Goal: Task Accomplishment & Management: Use online tool/utility

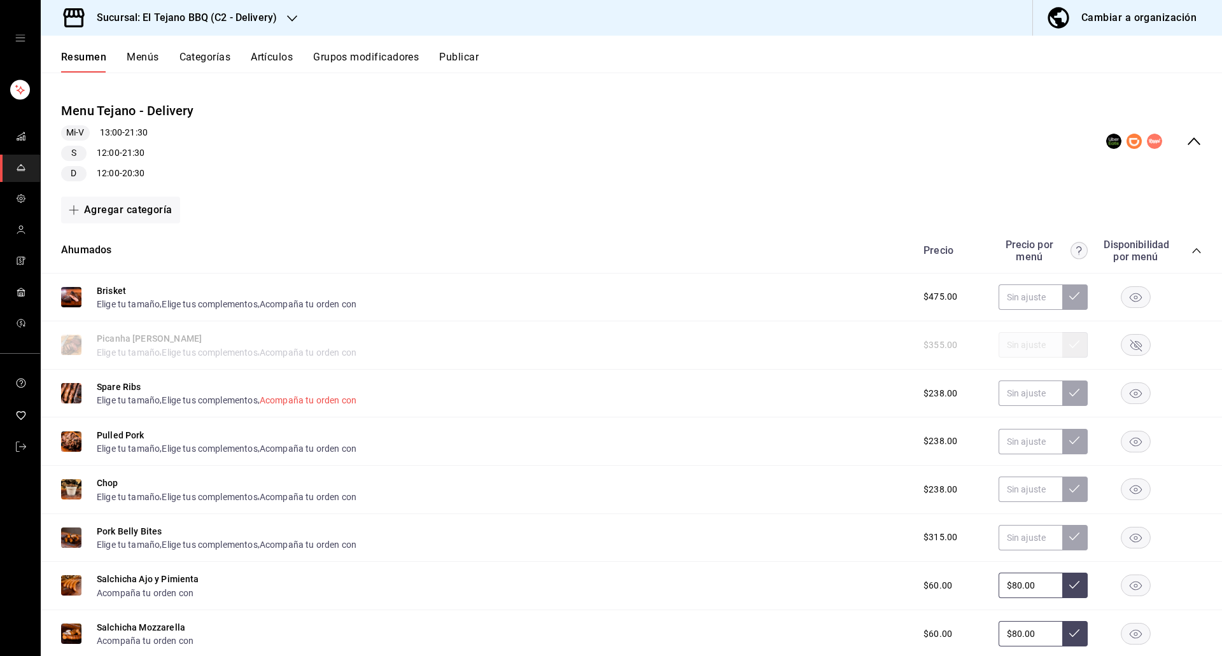
scroll to position [102, 0]
click at [1121, 398] on rect "button" at bounding box center [1135, 392] width 29 height 21
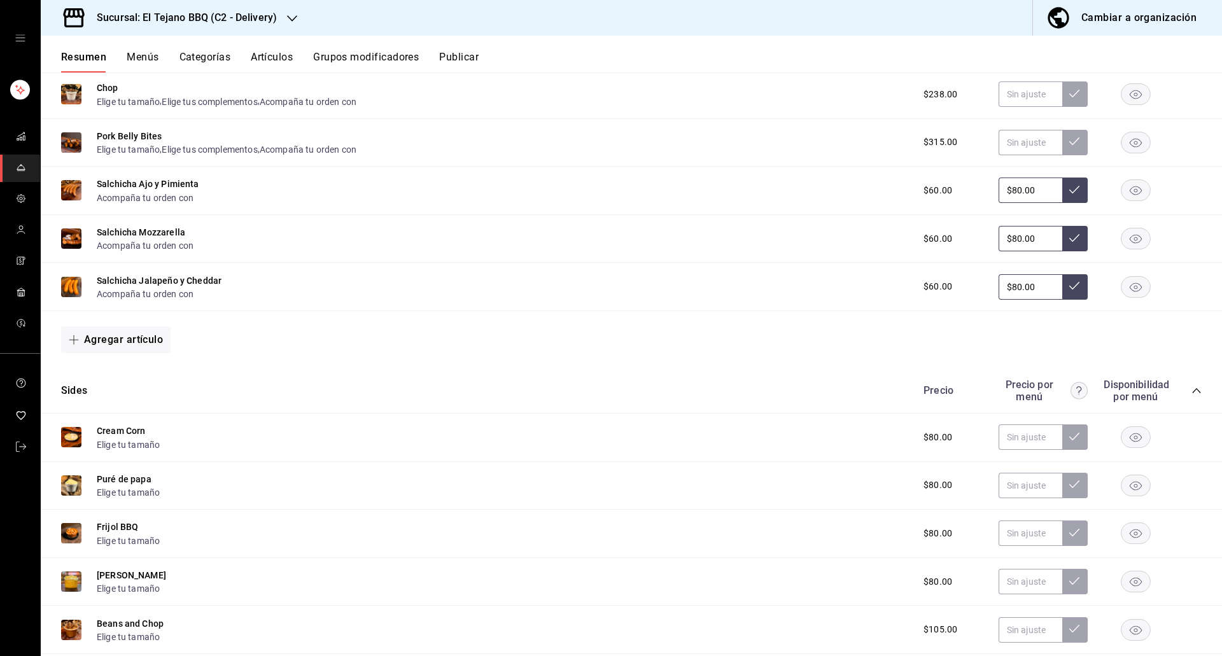
scroll to position [496, 0]
click at [1133, 195] on rect "button" at bounding box center [1135, 191] width 29 height 21
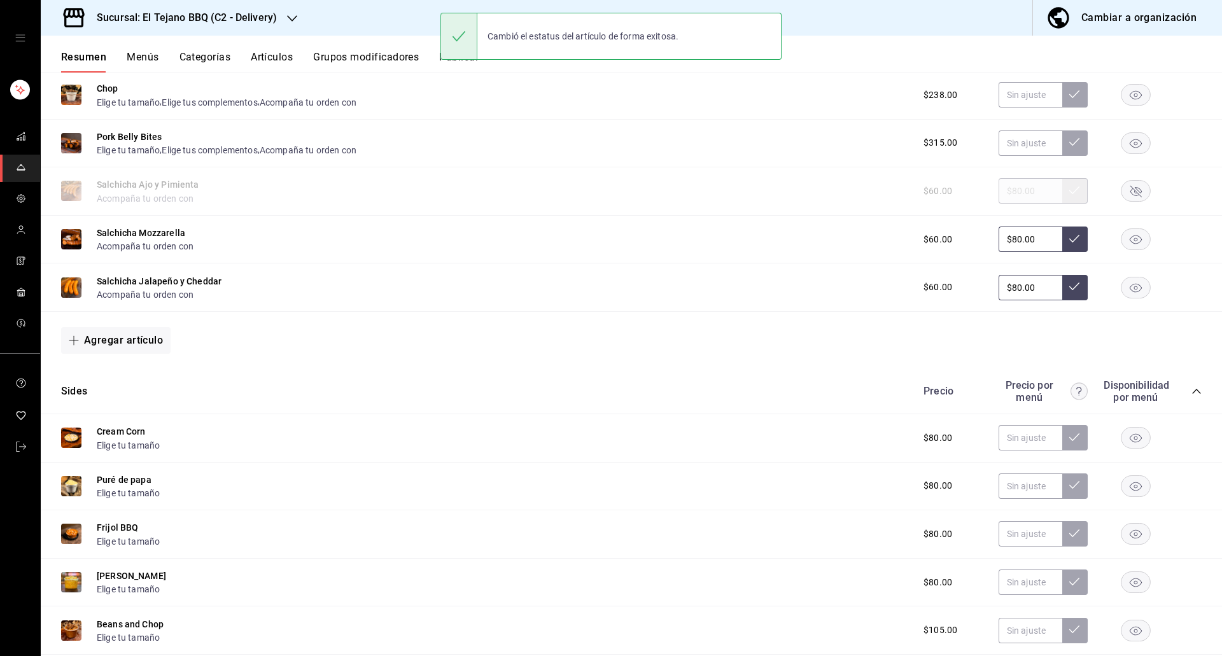
click at [263, 50] on div "Resumen Menús Categorías Artículos Grupos modificadores Publicar" at bounding box center [631, 54] width 1181 height 37
click at [263, 62] on button "Artículos" at bounding box center [272, 62] width 42 height 22
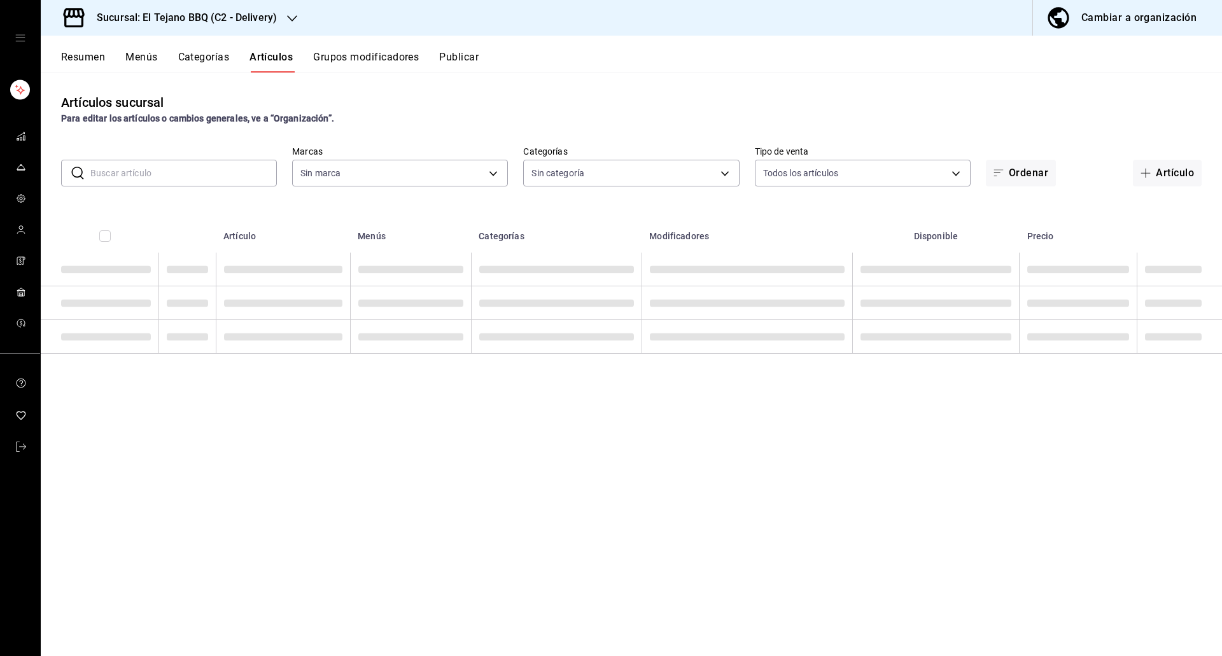
click at [168, 164] on input "text" at bounding box center [183, 172] width 186 height 25
type input "Sp"
type input "c7ffa1af-67c7-480b-88c6-a37194864535"
type input "Spa"
type input "1117e08c-6fdb-465b-b229-f3b4f4884d76,92e33f16-2911-4925-80c1-d9d9da3048ff,3f88d…"
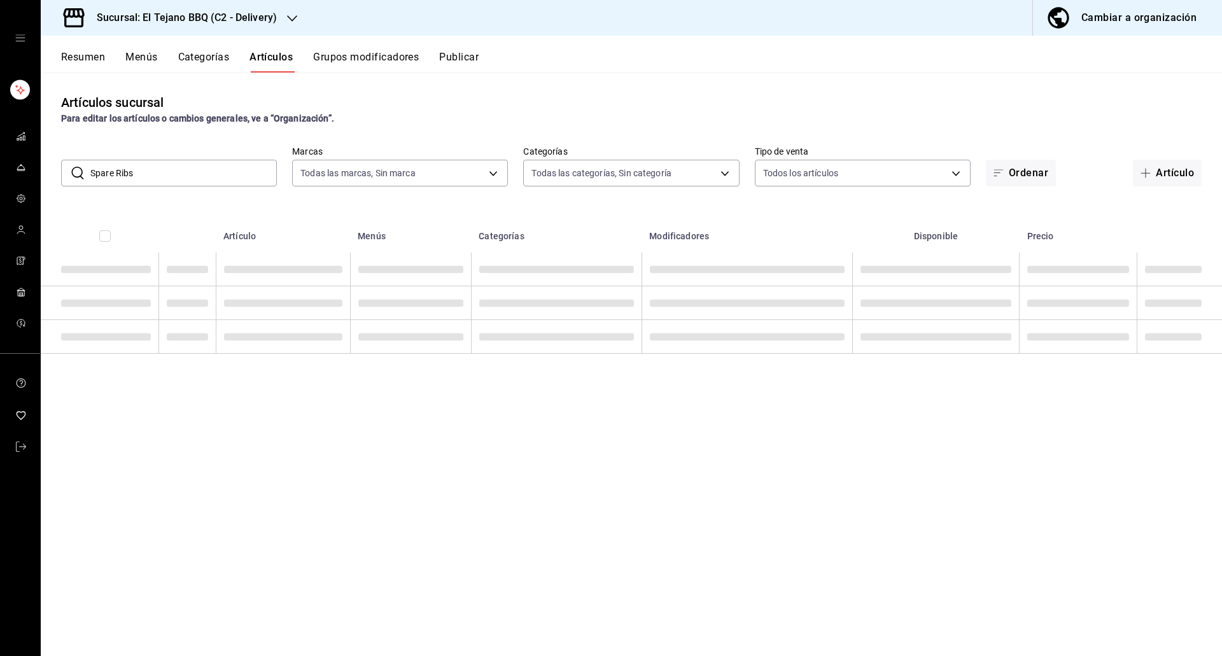
type input "spare ribs"
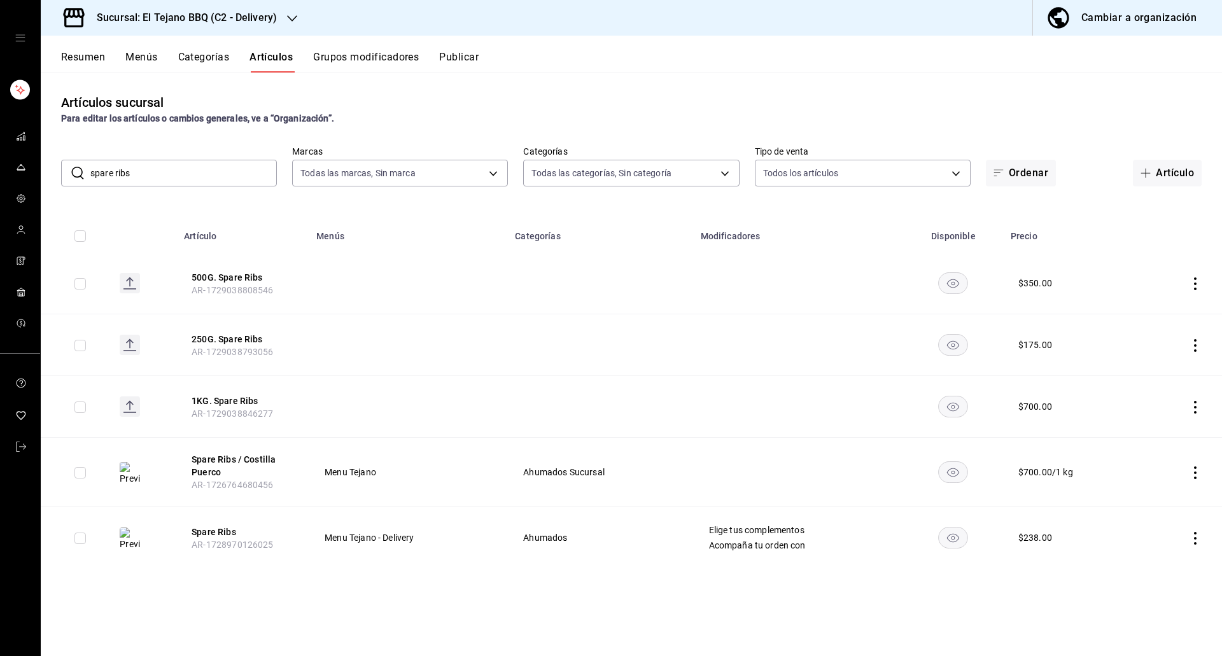
click at [950, 402] on rect "availability-product" at bounding box center [953, 406] width 29 height 21
click at [950, 338] on rect "availability-product" at bounding box center [953, 344] width 29 height 21
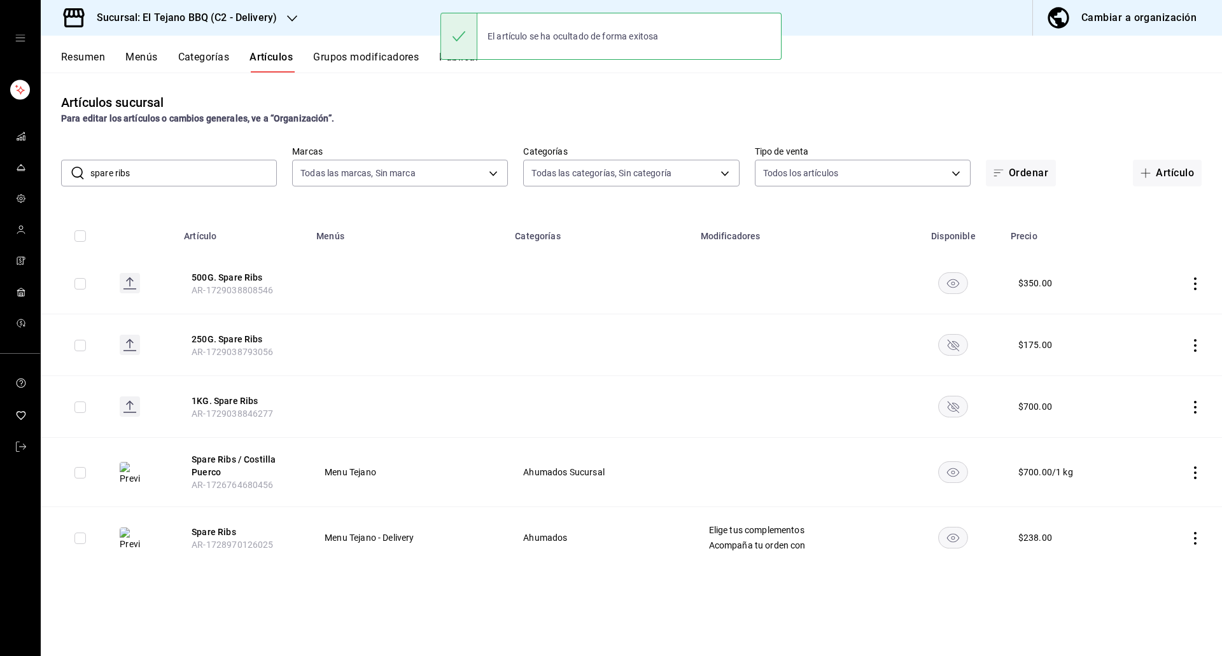
click at [953, 281] on rect "availability-product" at bounding box center [953, 282] width 29 height 21
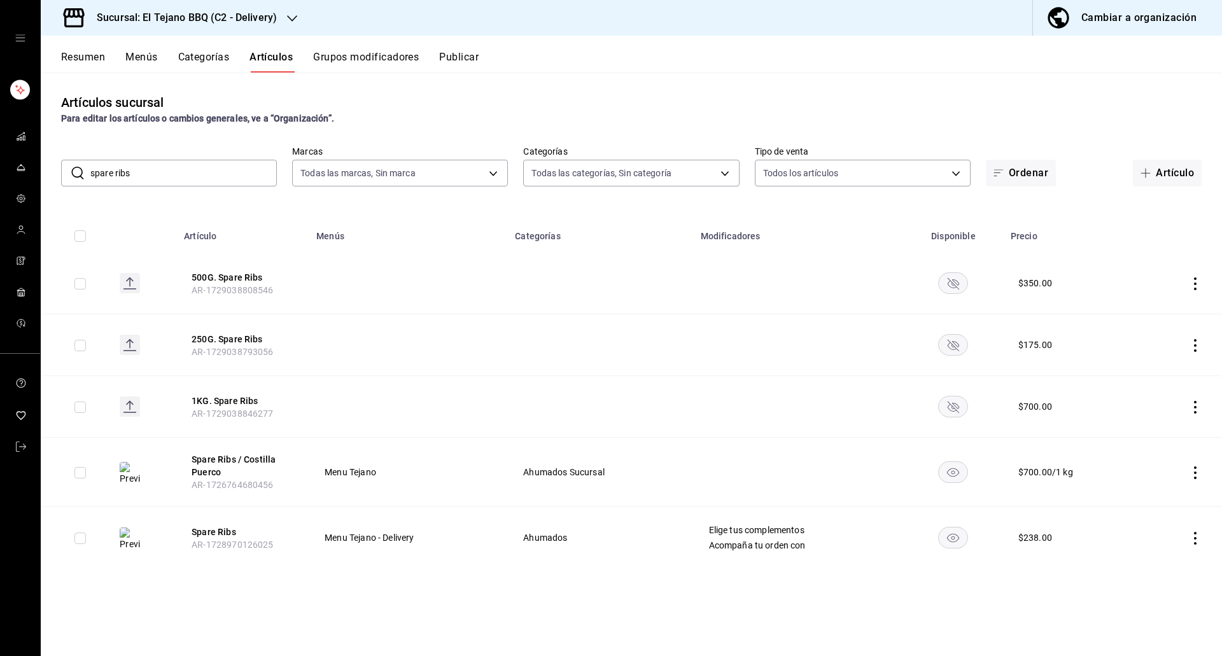
click at [465, 52] on div "Sucursal: El Tejano BBQ (C2 - Delivery) Cambiar a organización Resumen Menús Ca…" at bounding box center [611, 328] width 1222 height 656
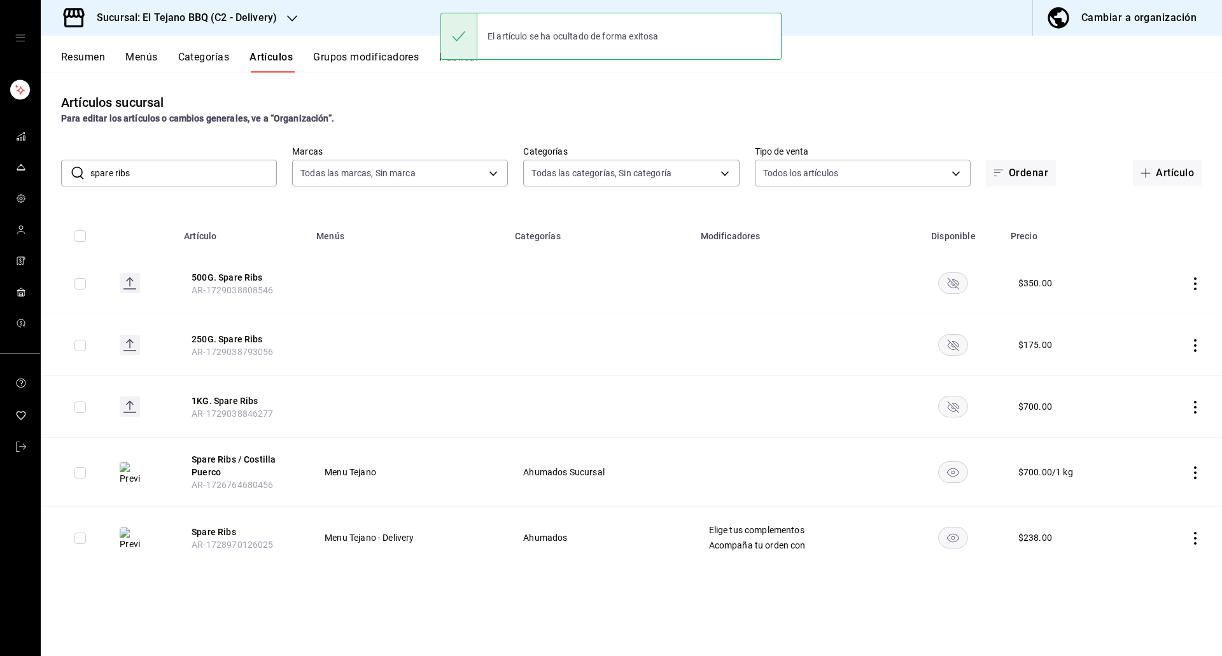
click at [459, 64] on button "Publicar" at bounding box center [458, 62] width 39 height 22
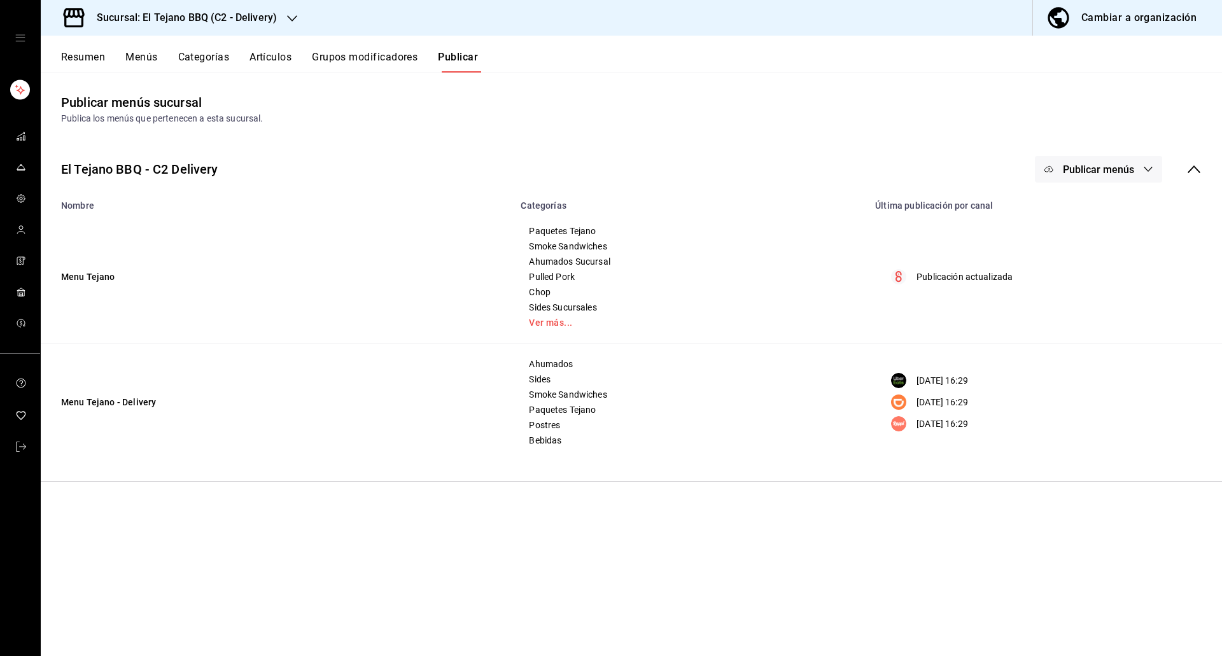
click at [1098, 164] on span "Publicar menús" at bounding box center [1098, 170] width 71 height 12
click at [1083, 319] on div at bounding box center [1069, 317] width 36 height 20
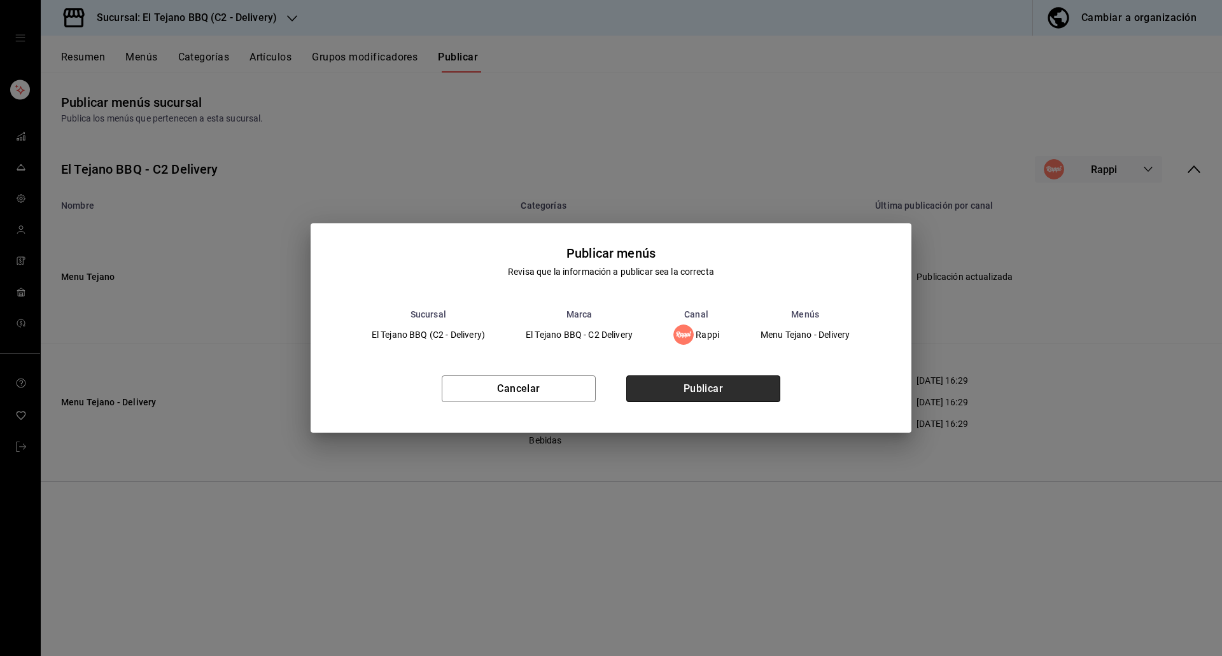
click at [715, 387] on button "Publicar" at bounding box center [703, 388] width 154 height 27
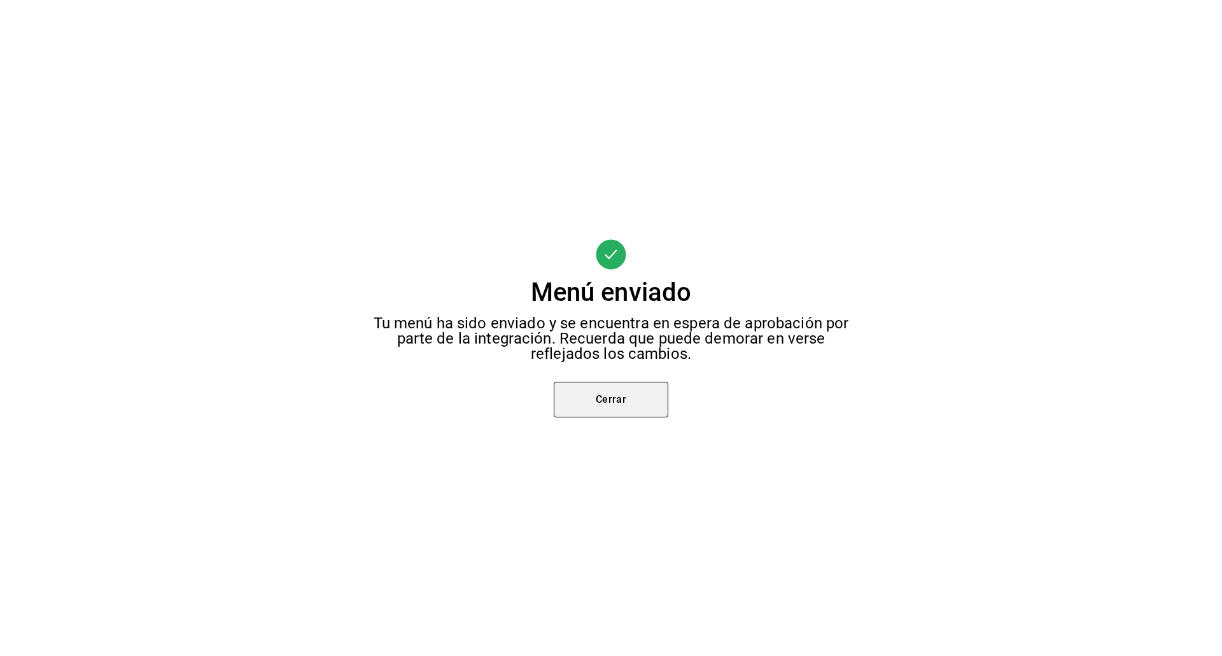
click at [623, 399] on button "Cerrar" at bounding box center [611, 400] width 115 height 36
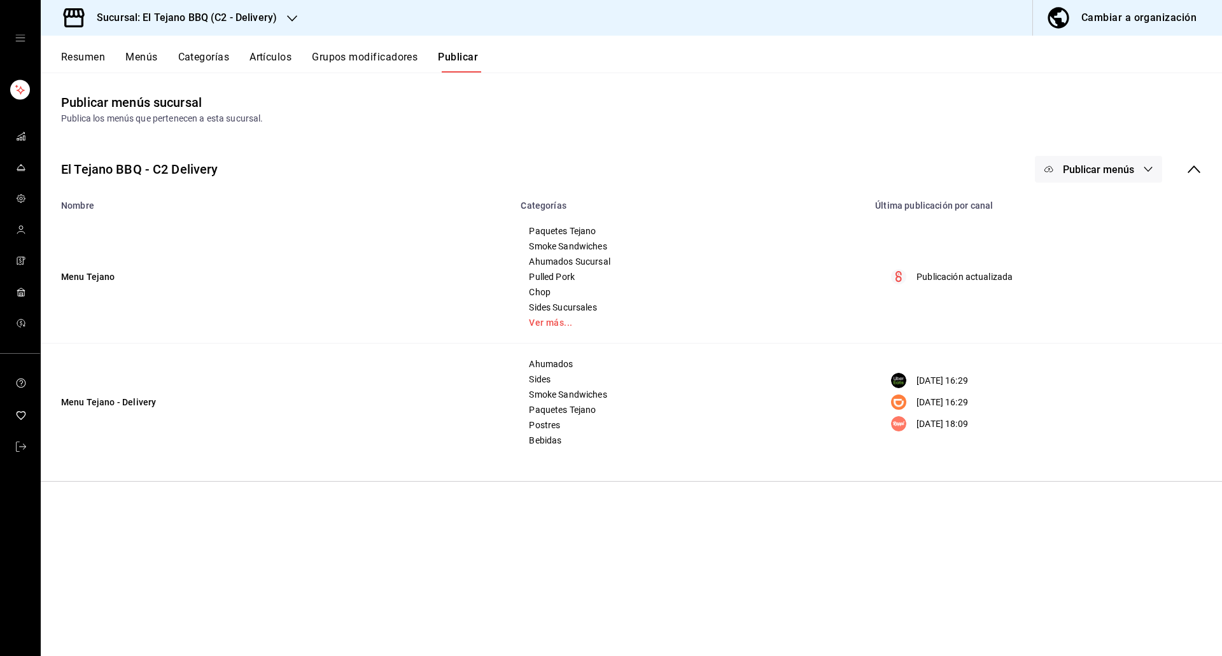
click at [1073, 162] on button "Publicar menús" at bounding box center [1098, 169] width 127 height 27
click at [1068, 271] on li "DiDi Food" at bounding box center [1098, 282] width 117 height 36
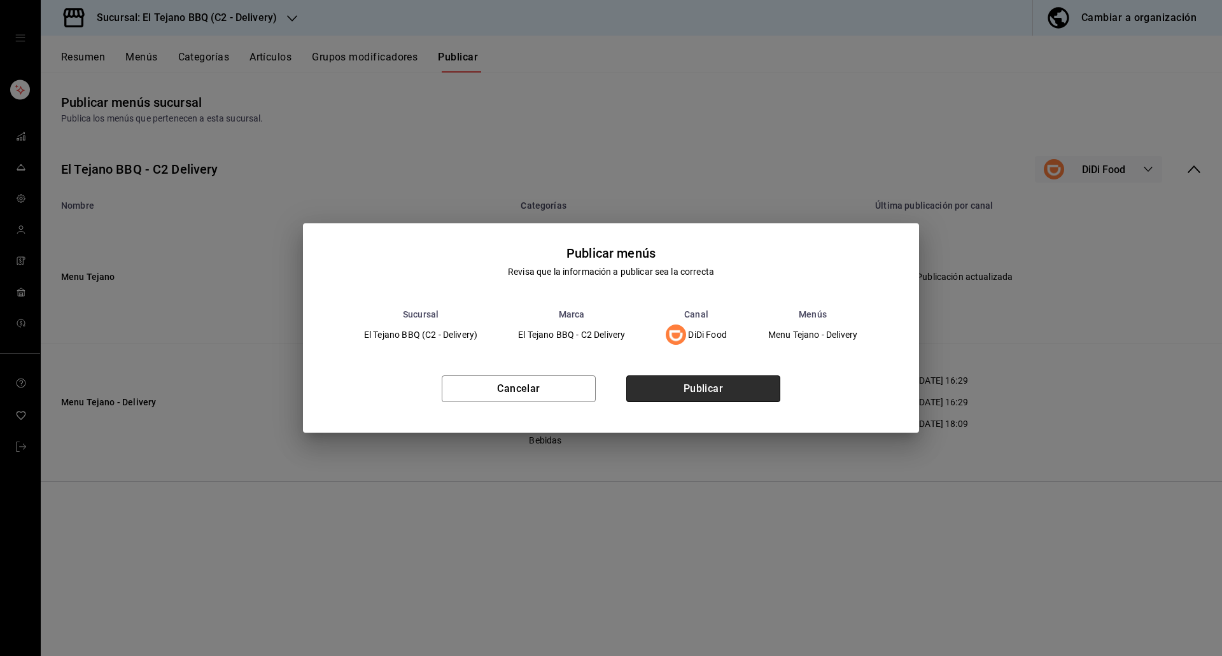
click at [650, 400] on button "Publicar" at bounding box center [703, 388] width 154 height 27
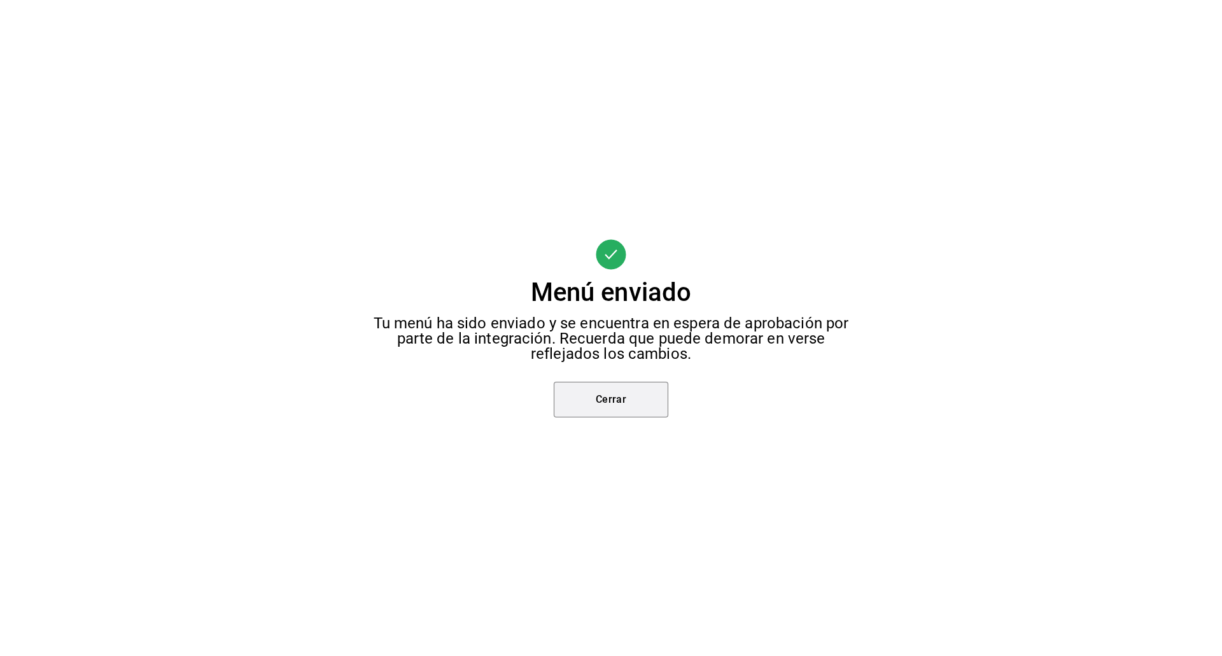
click at [604, 402] on button "Cerrar" at bounding box center [611, 400] width 115 height 36
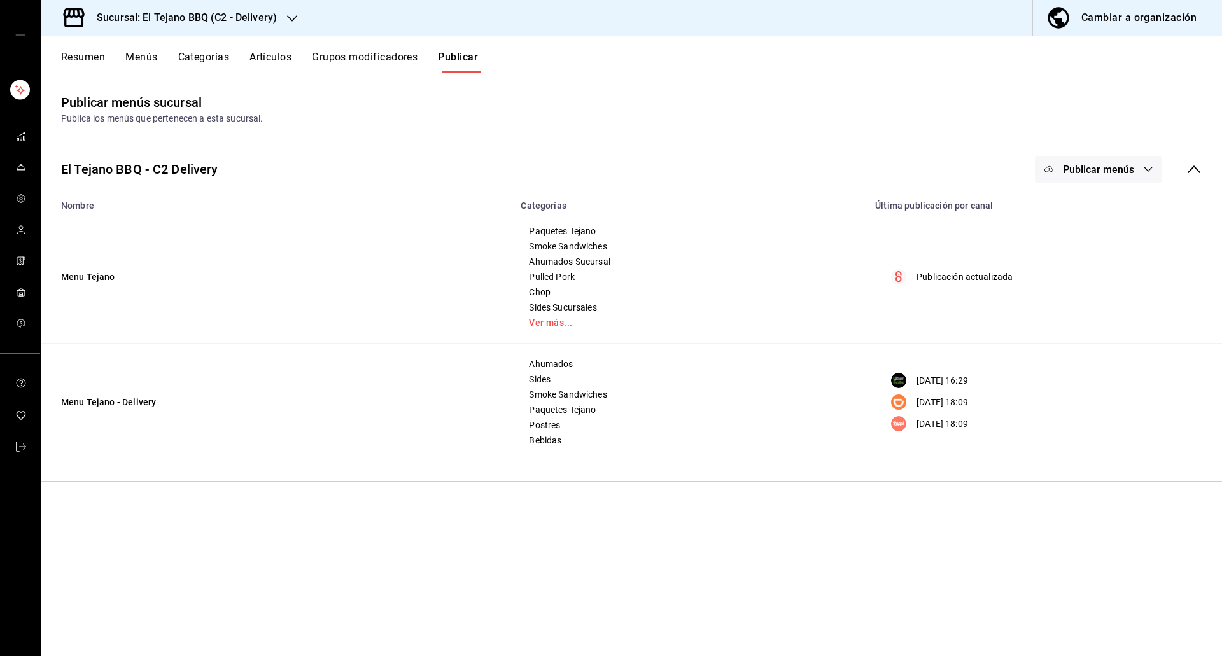
click at [1086, 169] on span "Publicar menús" at bounding box center [1098, 170] width 71 height 12
click at [1091, 251] on span "Uber Eats" at bounding box center [1116, 246] width 61 height 13
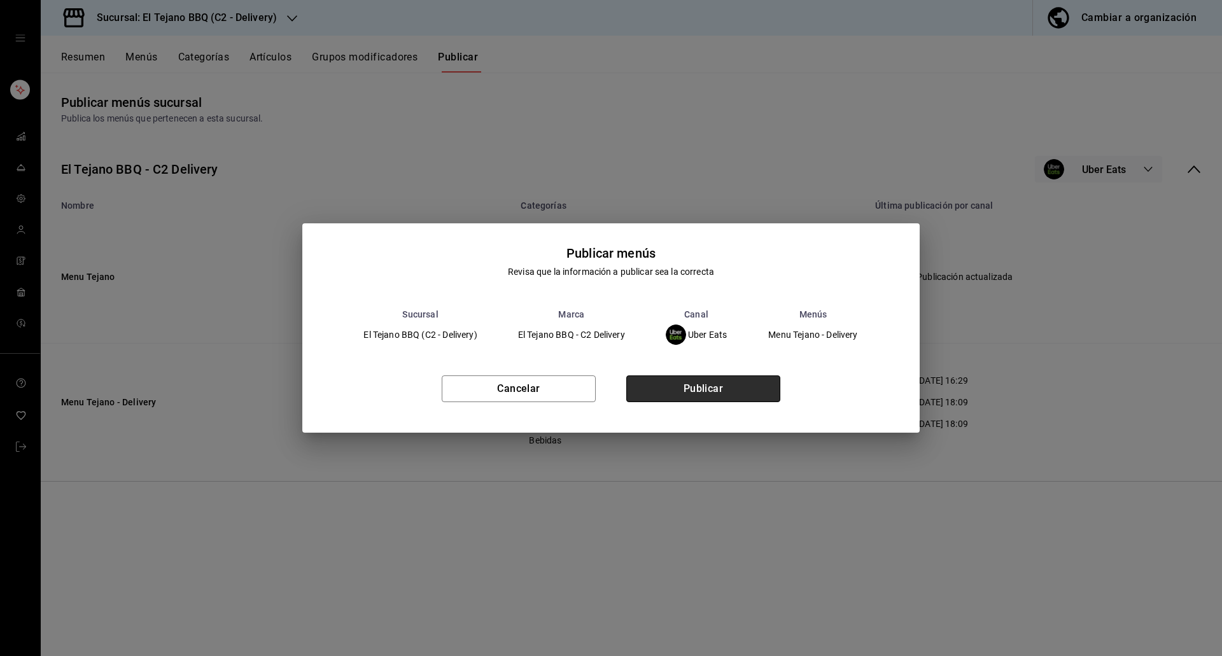
click at [733, 393] on button "Publicar" at bounding box center [703, 388] width 154 height 27
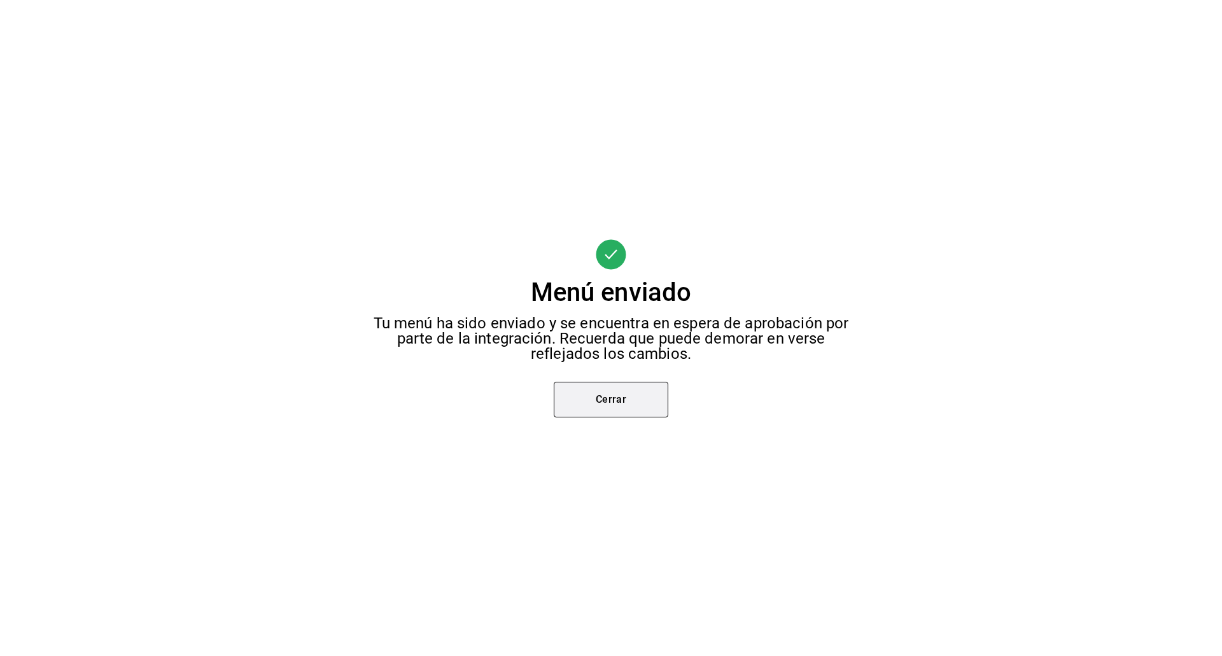
click at [634, 391] on button "Cerrar" at bounding box center [611, 400] width 115 height 36
